Goal: Information Seeking & Learning: Learn about a topic

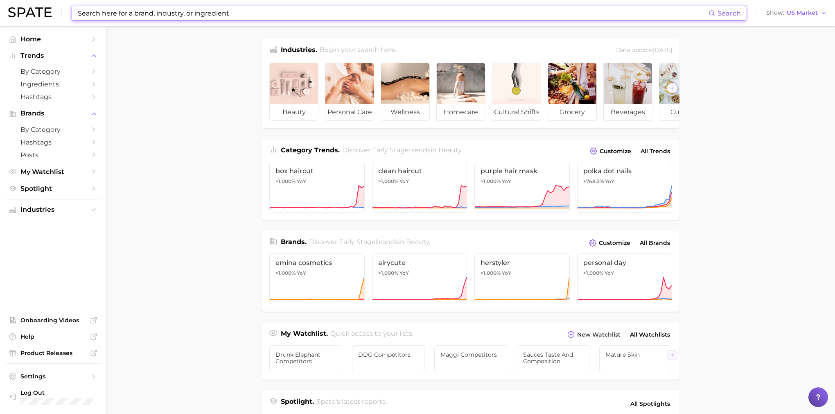
click at [161, 14] on input at bounding box center [393, 13] width 632 height 14
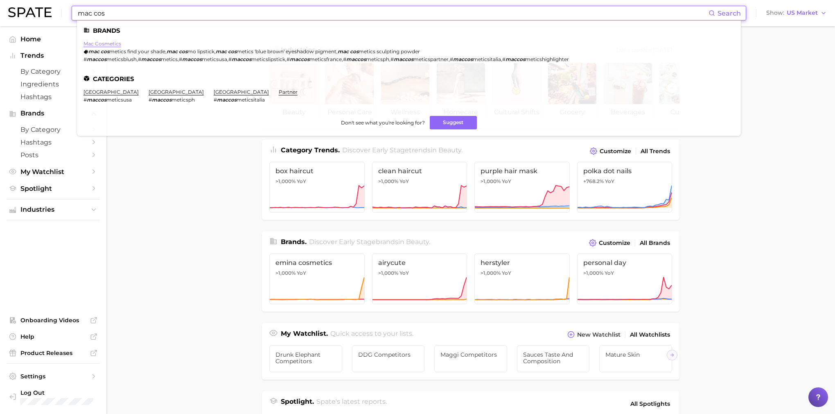
type input "mac cos"
click at [108, 43] on link "mac cosmetics" at bounding box center [103, 44] width 38 height 6
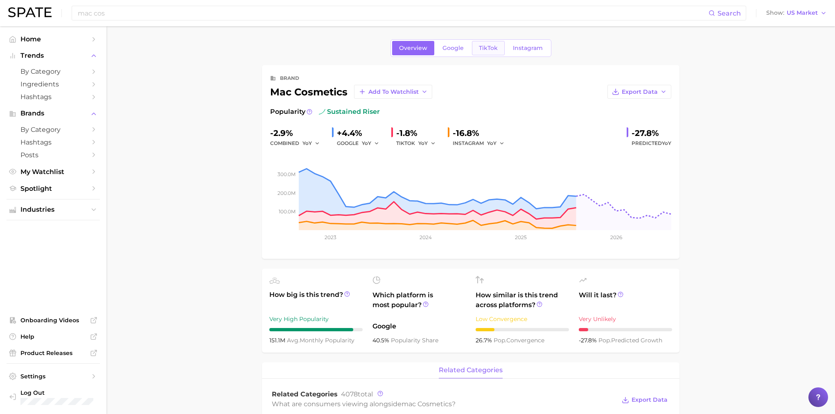
click at [479, 50] on span "TikTok" at bounding box center [488, 48] width 19 height 7
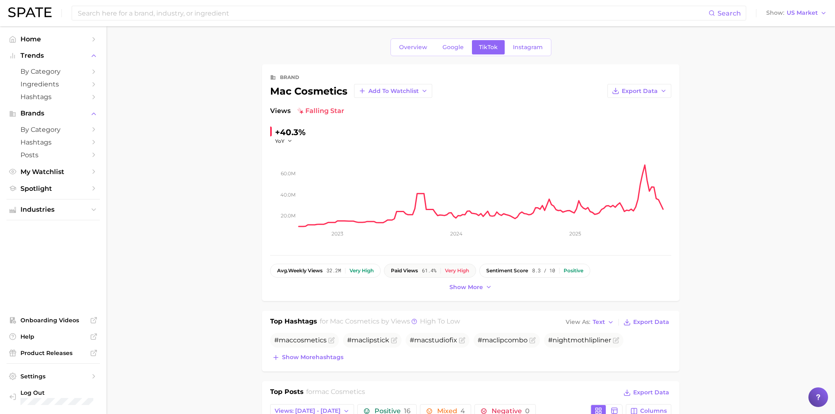
scroll to position [2, 0]
click at [468, 286] on span "Show more" at bounding box center [466, 285] width 34 height 7
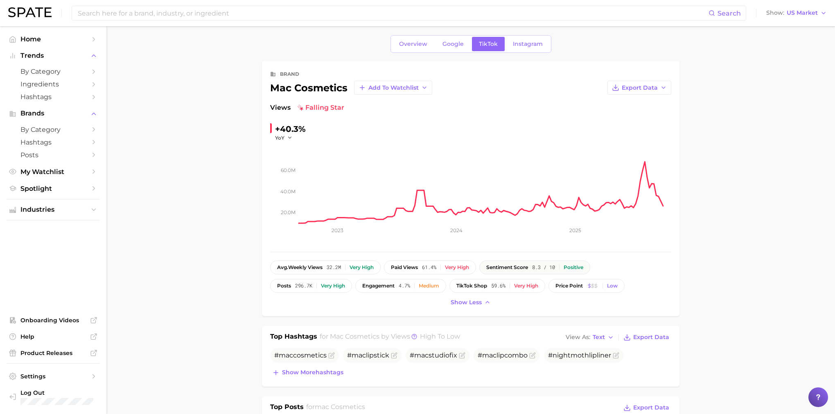
scroll to position [6, 0]
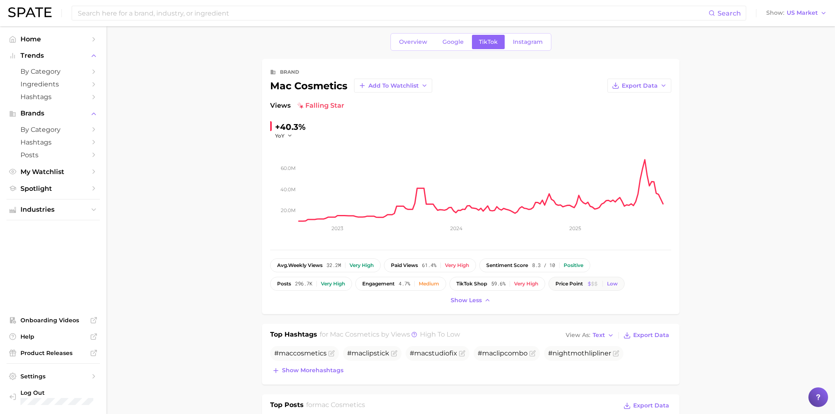
click at [590, 282] on div "price point Low" at bounding box center [587, 284] width 62 height 6
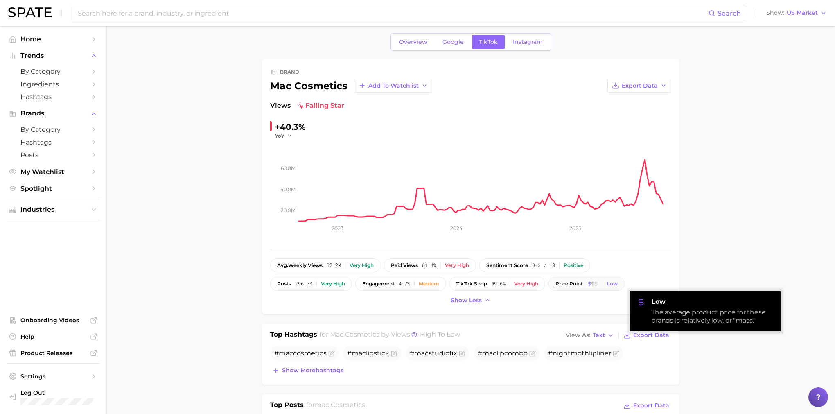
click at [618, 285] on div "Low" at bounding box center [612, 284] width 11 height 6
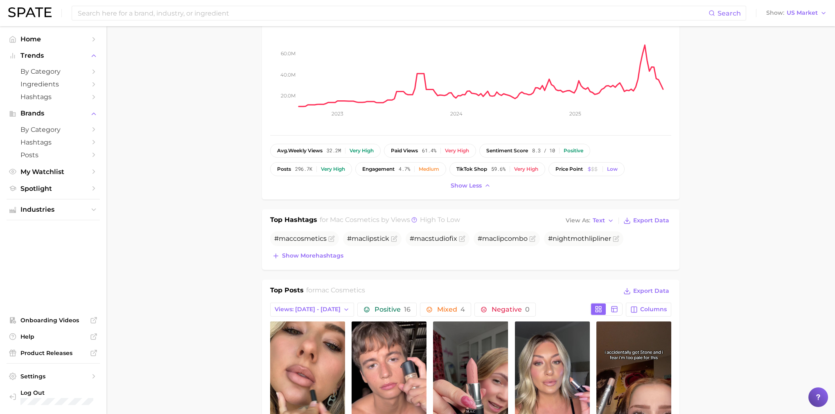
scroll to position [0, 0]
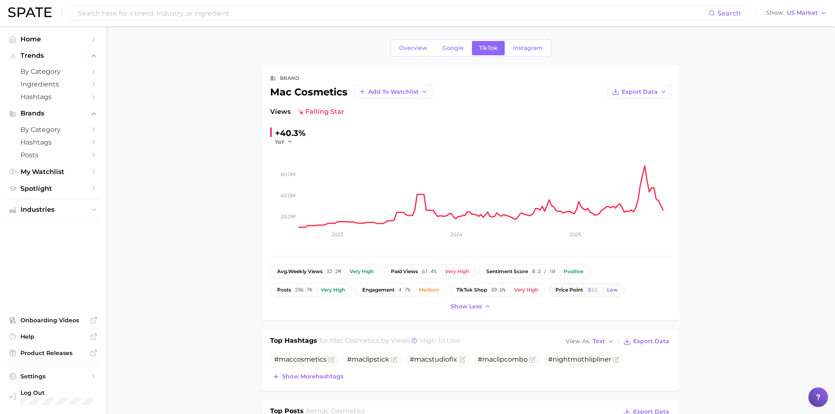
click at [590, 292] on line at bounding box center [590, 289] width 0 height 5
